Goal: Communication & Community: Answer question/provide support

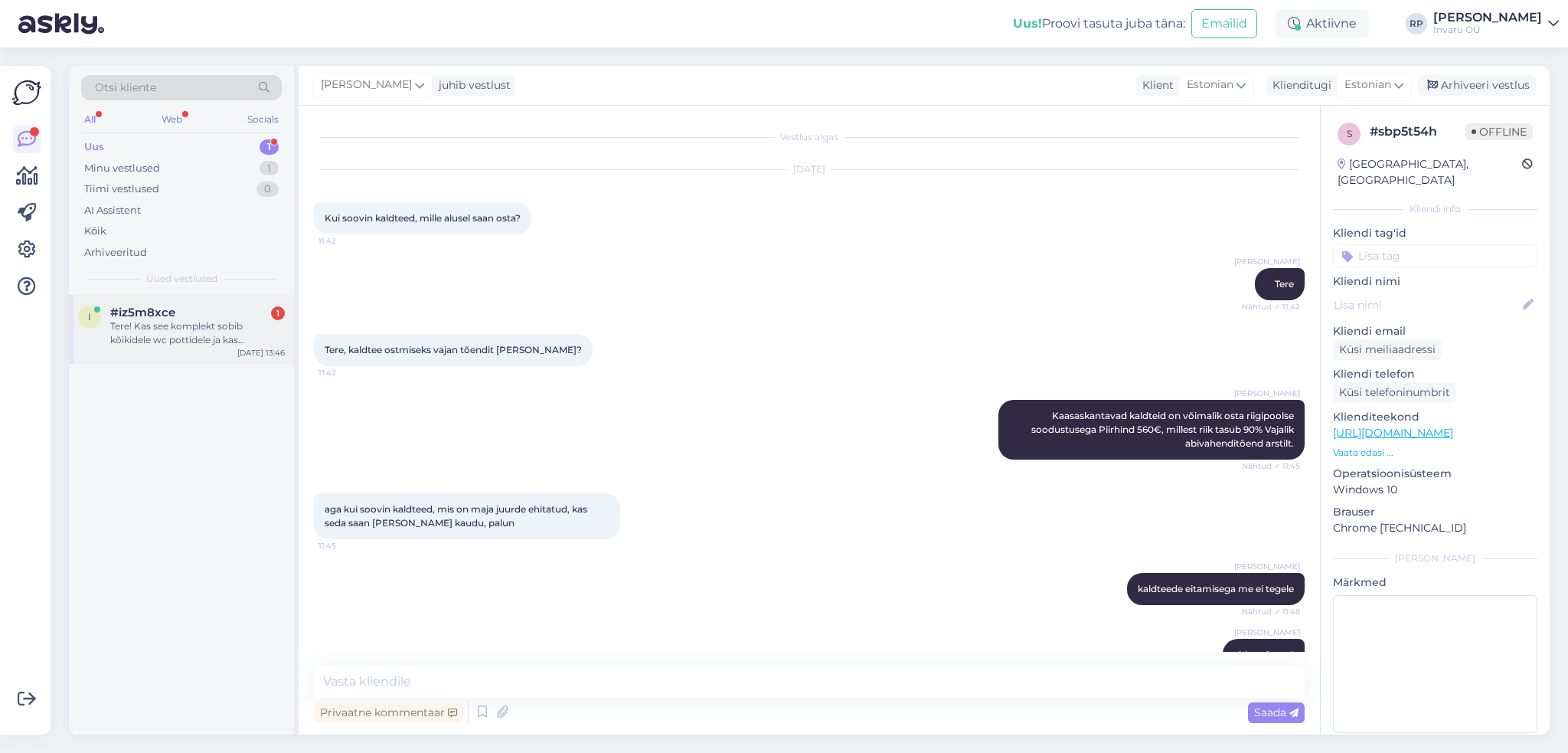
scroll to position [167, 0]
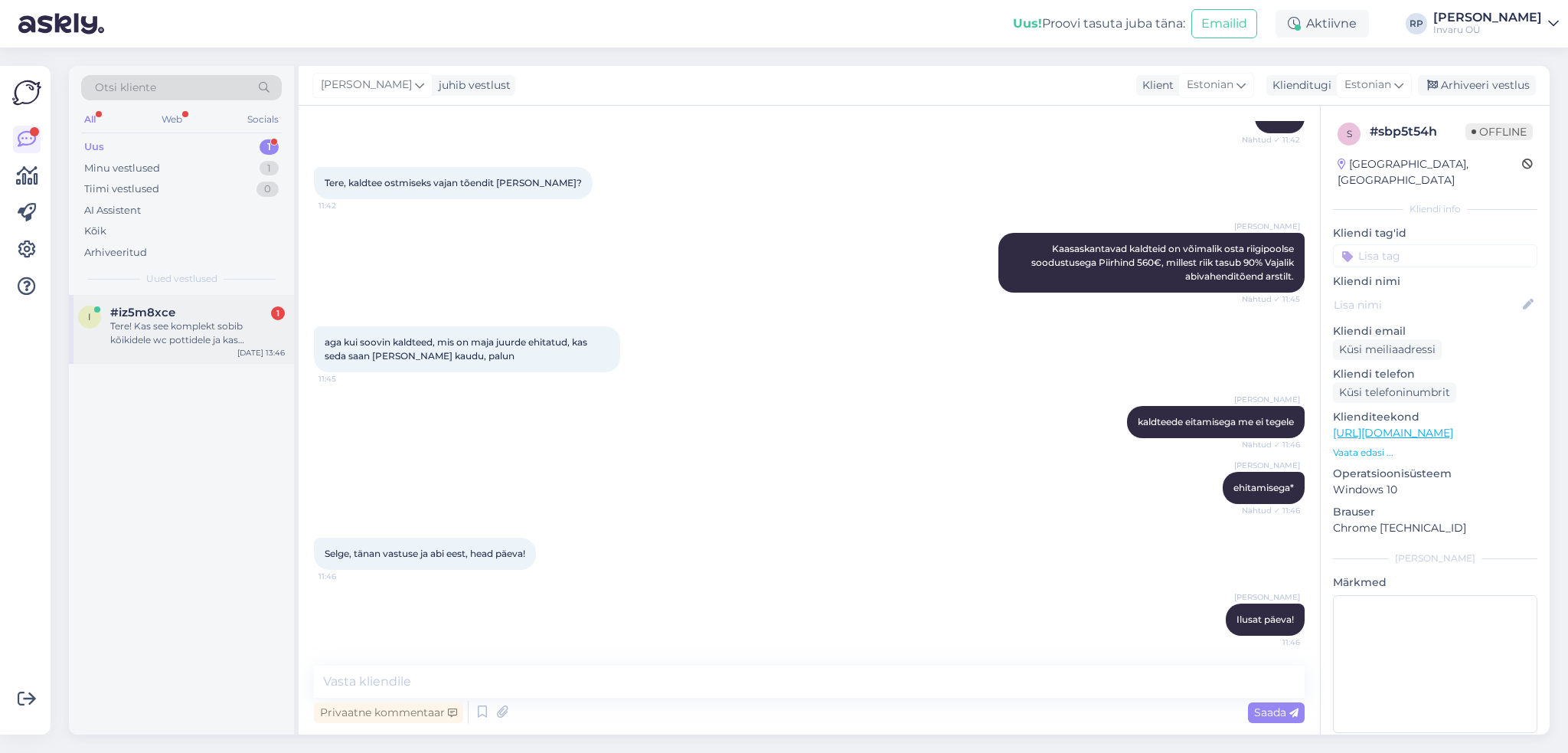
click at [196, 330] on div "Tere! Kas see komplekt sobib kõikidele wc pottidele ja kas pensionärile kehtib …" at bounding box center [197, 333] width 175 height 28
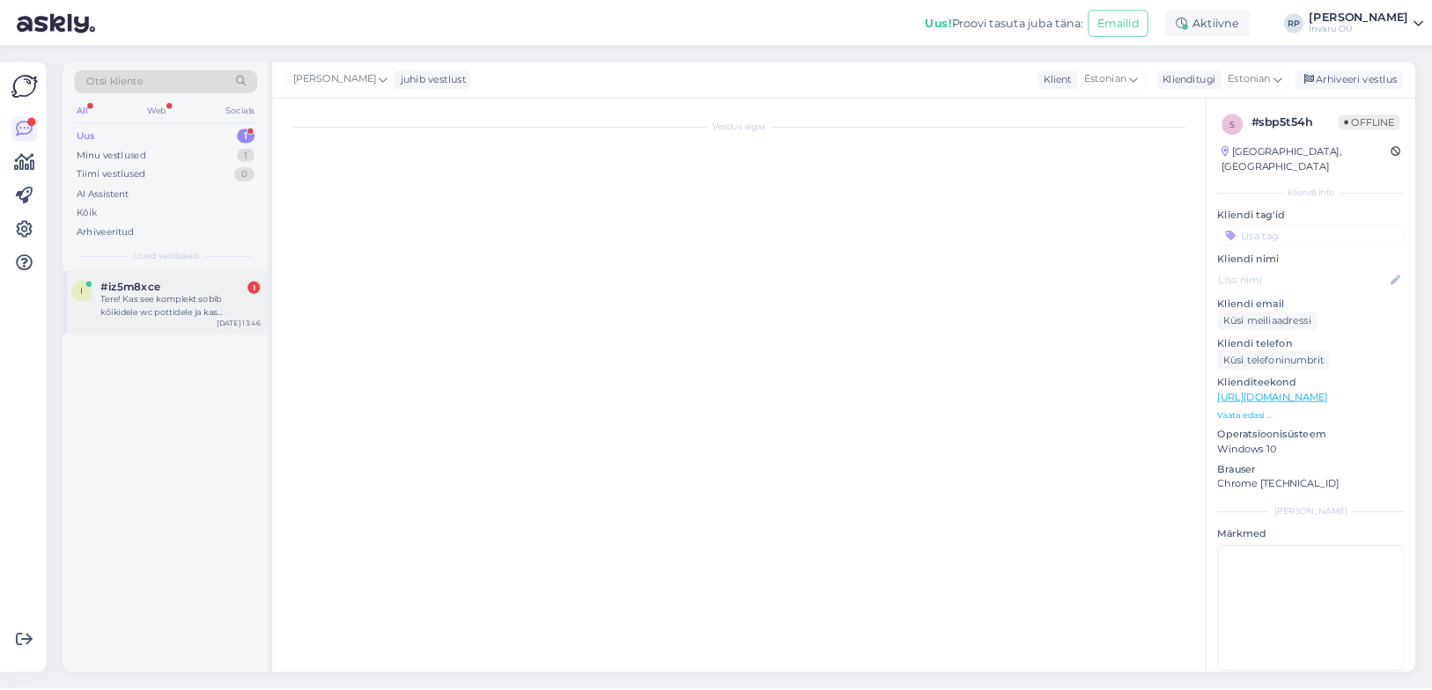
scroll to position [0, 0]
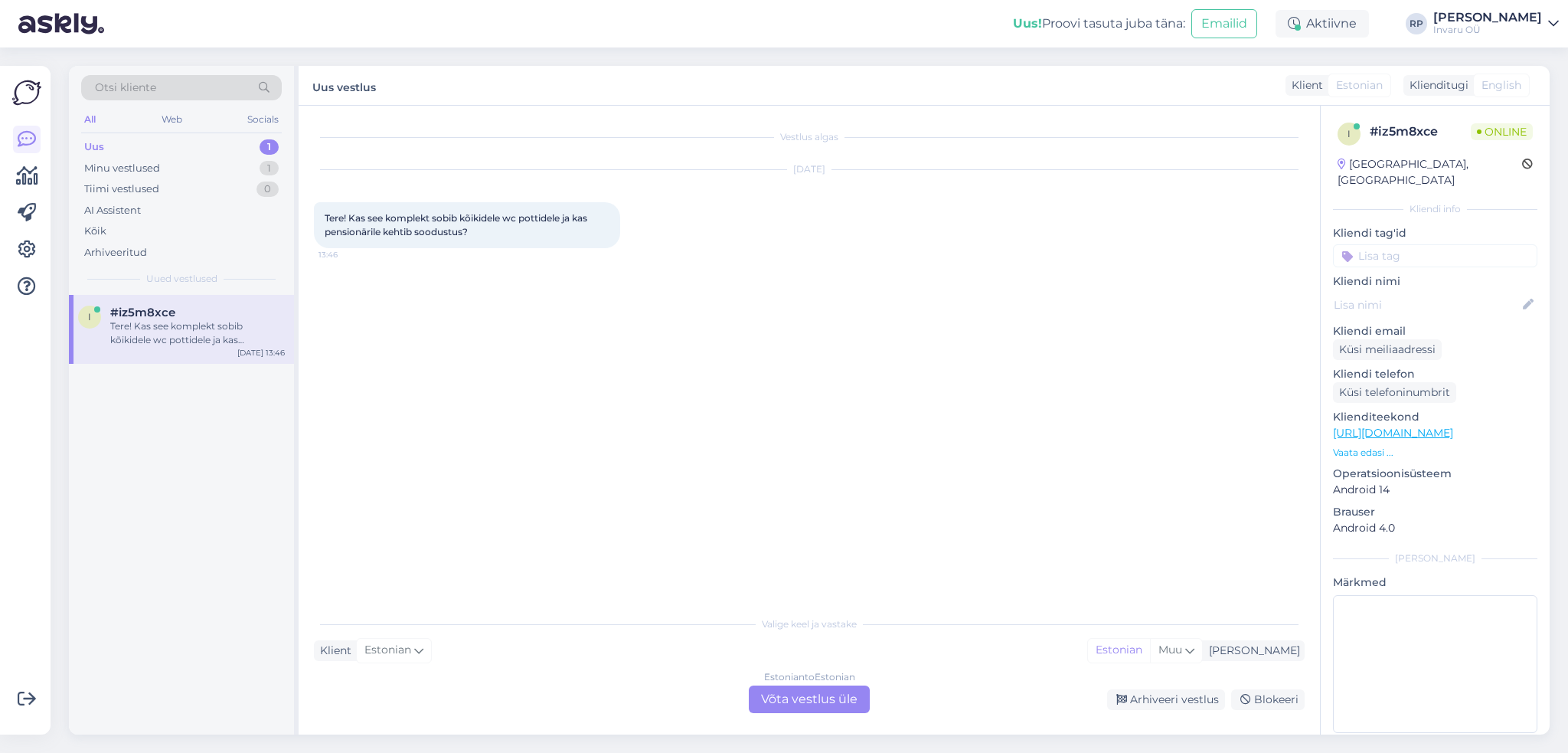
click at [797, 703] on div "Estonian to Estonian Võta vestlus üle" at bounding box center [808, 699] width 121 height 28
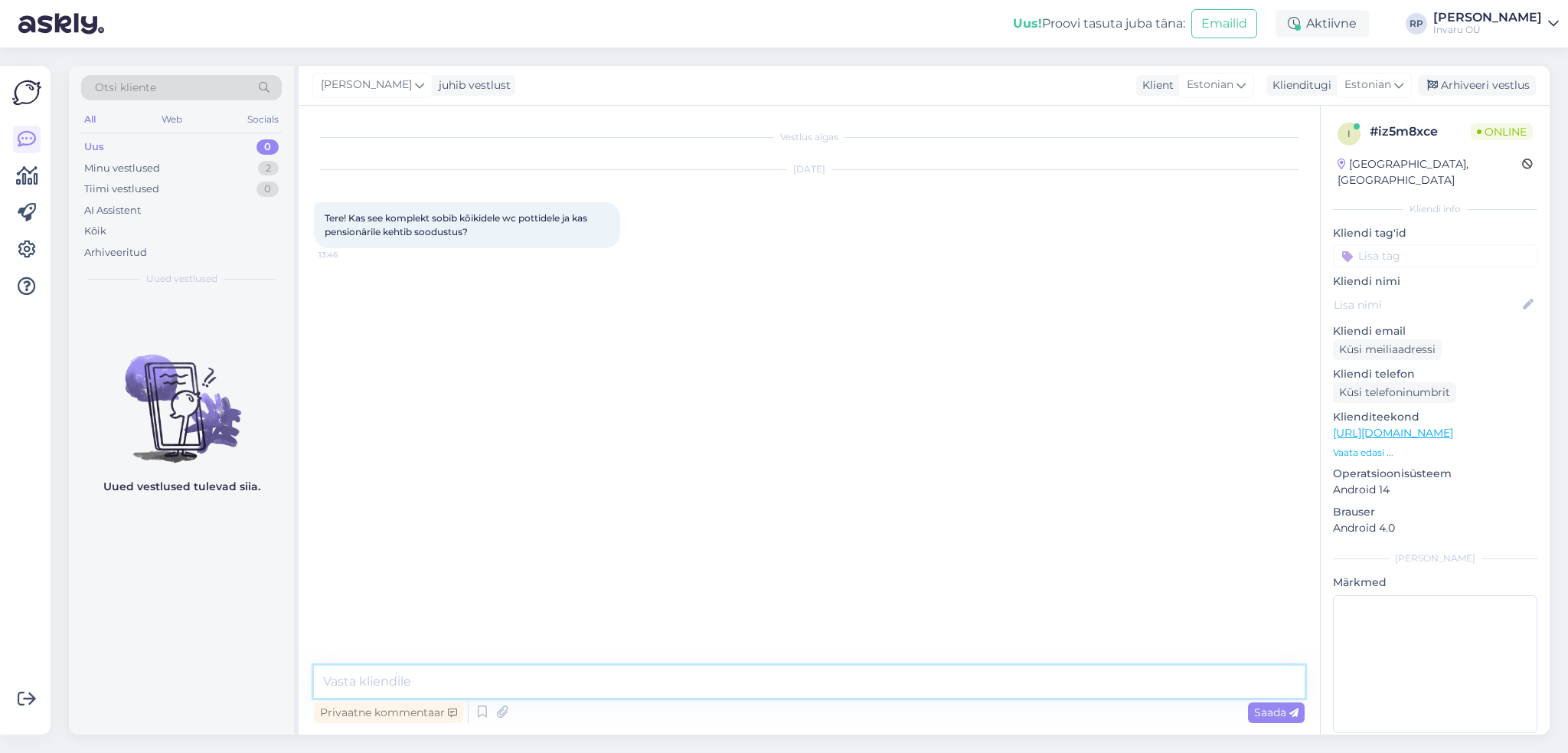
click at [477, 677] on textarea at bounding box center [809, 681] width 991 height 32
type textarea "Tere"
click at [343, 677] on textarea "Kas jutt on potikõrgendusest" at bounding box center [809, 681] width 991 height 32
click at [535, 685] on textarea "[PERSON_NAME] on potikõrgendusest" at bounding box center [809, 681] width 991 height 32
type textarea "[PERSON_NAME] on potikõrgendusest, siis see on sobilik Skandinaavias toodetud W…"
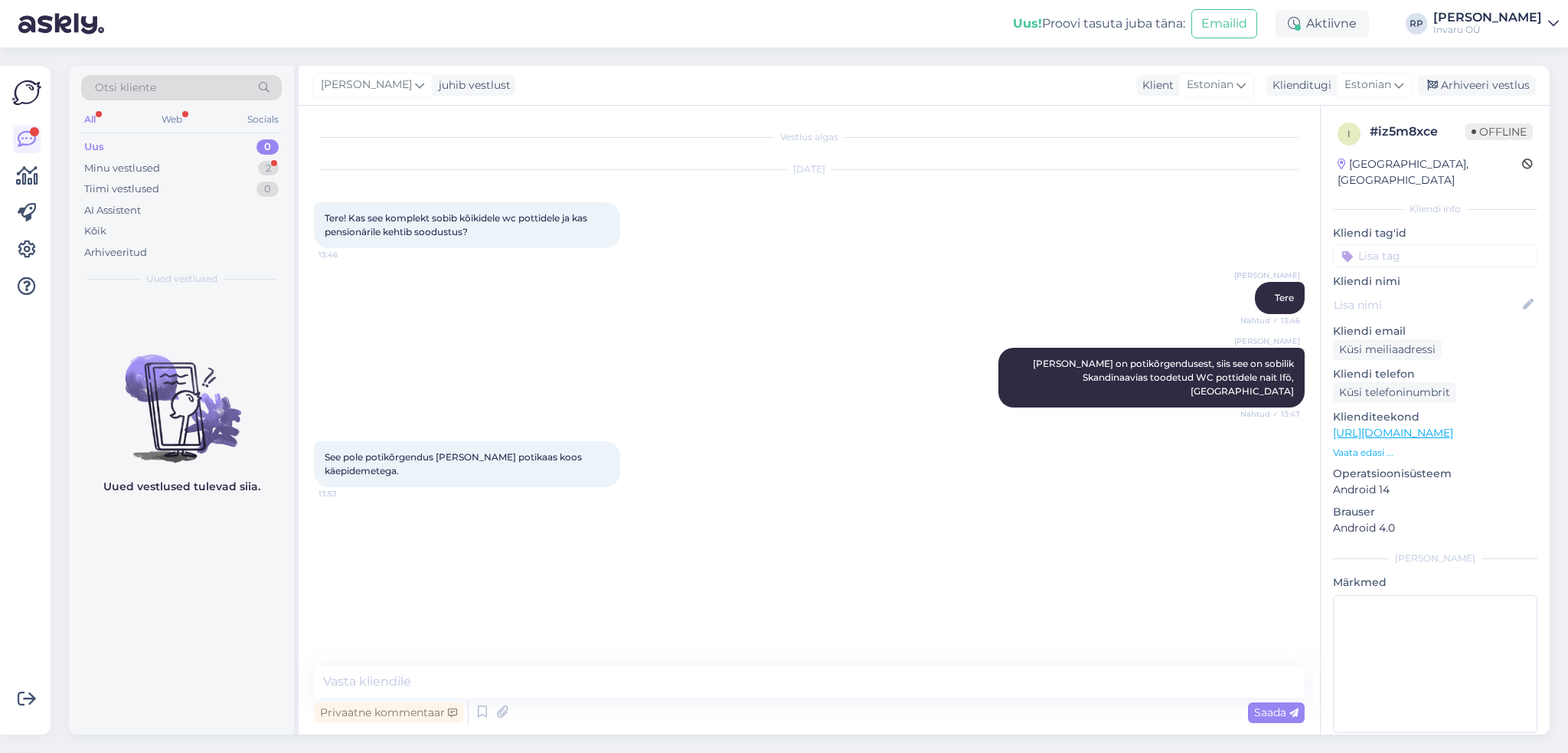
click at [490, 451] on span "See pole potikõrgendus [PERSON_NAME] potikaas koos käepidemetega." at bounding box center [454, 463] width 260 height 25
click at [503, 680] on textarea at bounding box center [809, 681] width 991 height 32
click at [1422, 426] on link "[URL][DOMAIN_NAME]" at bounding box center [1392, 433] width 120 height 14
click at [394, 681] on textarea at bounding box center [809, 681] width 991 height 32
type textarea "vastus on sama"
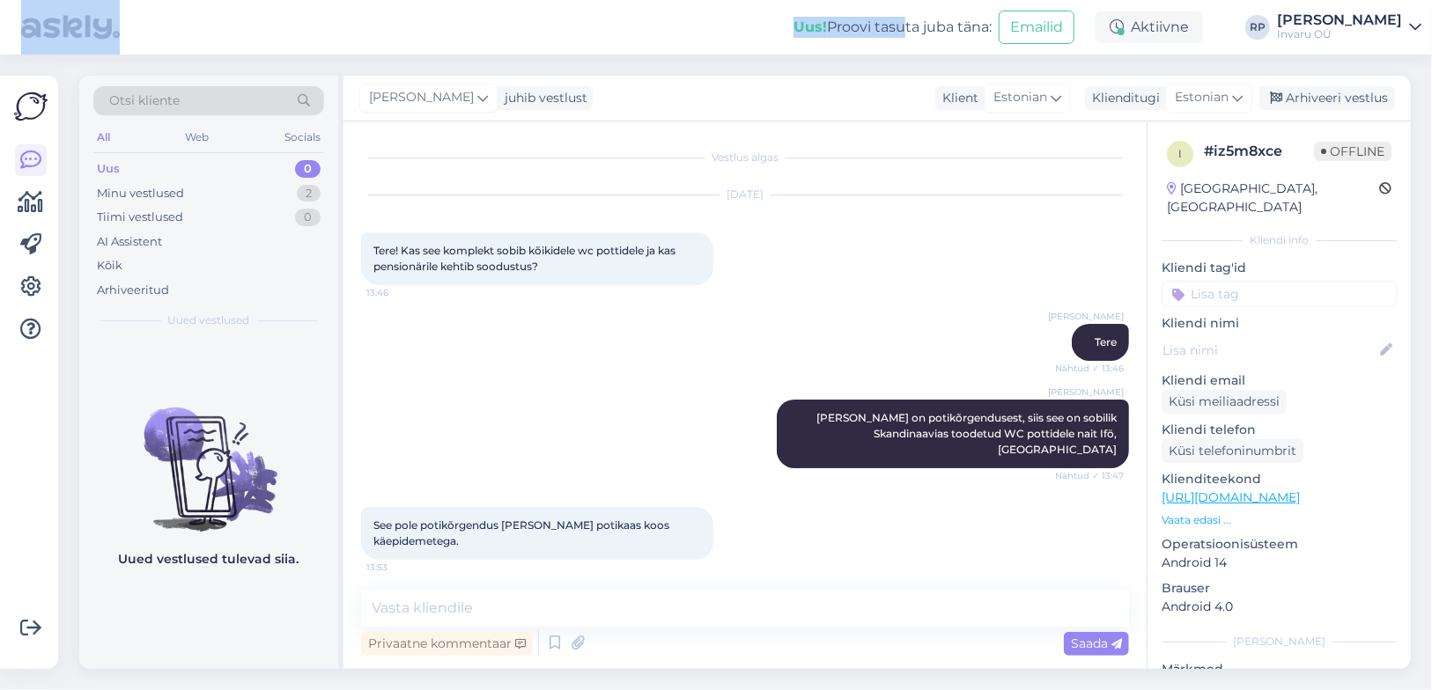
drag, startPoint x: 473, startPoint y: 30, endPoint x: 952, endPoint y: 16, distance: 479.3
click at [952, 16] on div "Uus! Proovi tasuta [PERSON_NAME]: Emailid Aktiivne RP [PERSON_NAME] Invaru OÜ" at bounding box center [716, 27] width 1432 height 55
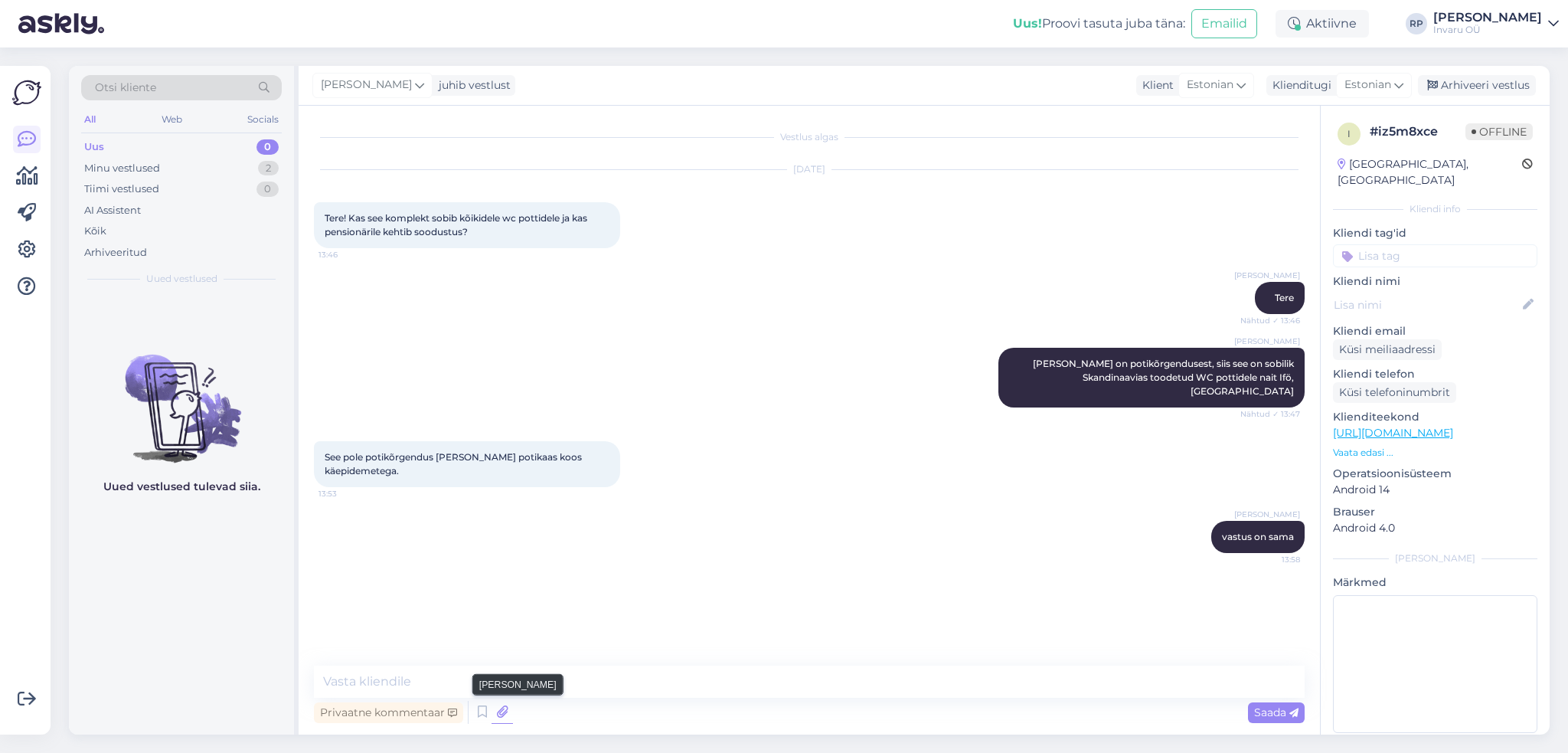
click at [497, 706] on icon at bounding box center [502, 712] width 22 height 23
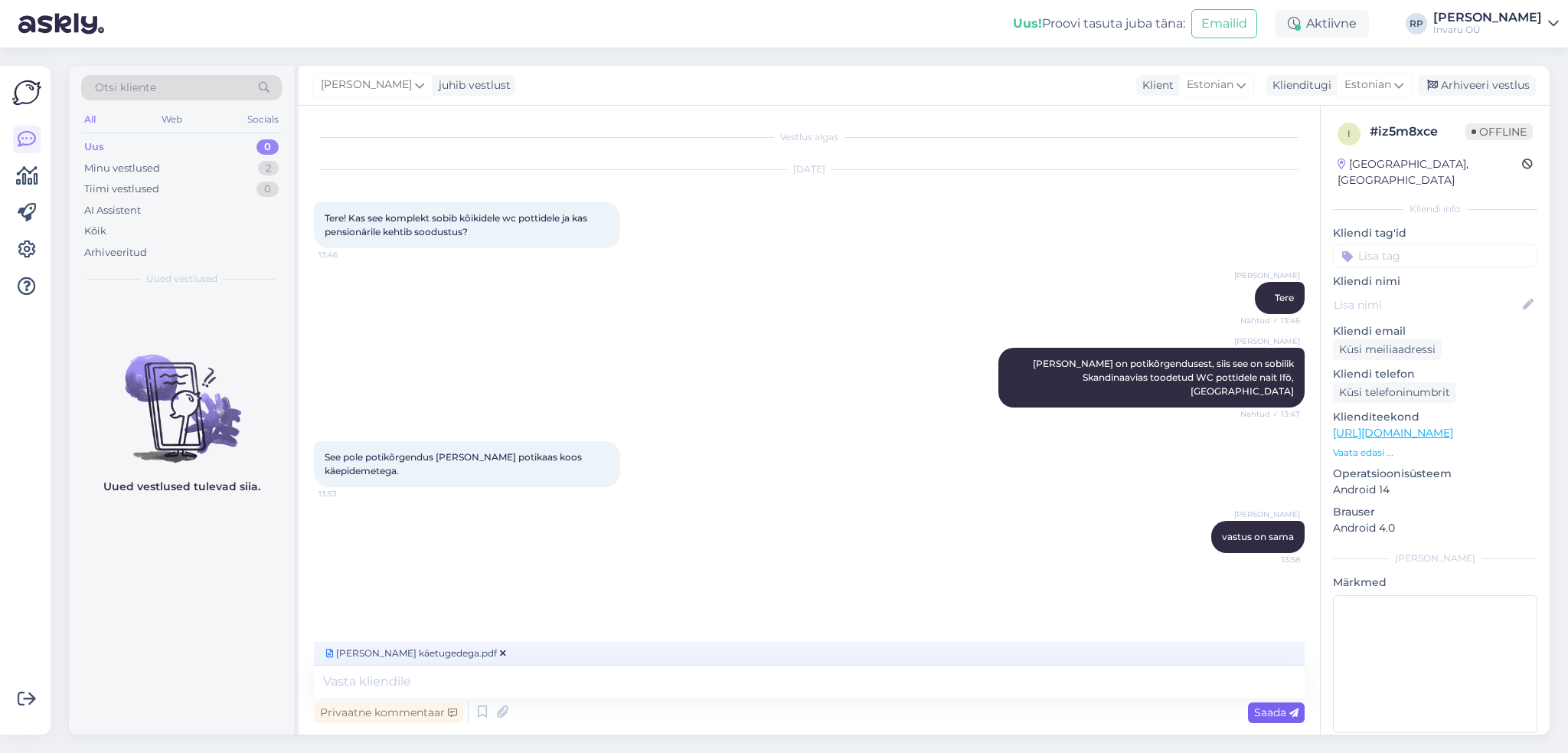
click at [1267, 716] on span "Saada" at bounding box center [1276, 712] width 44 height 14
